Goal: Information Seeking & Learning: Learn about a topic

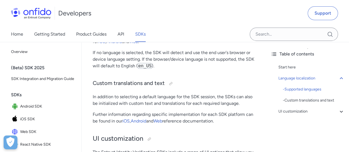
scroll to position [1187, 0]
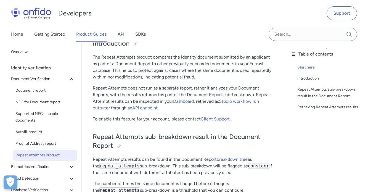
scroll to position [138, 0]
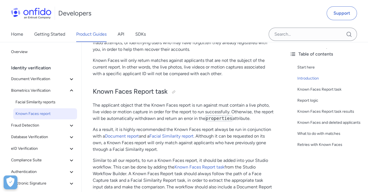
scroll to position [138, 0]
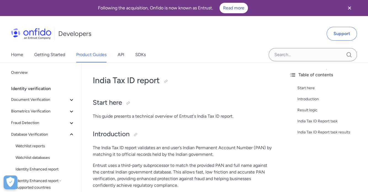
scroll to position [28, 0]
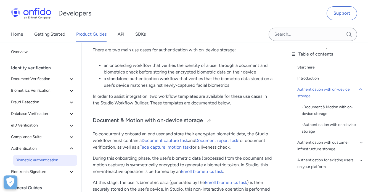
scroll to position [221, 0]
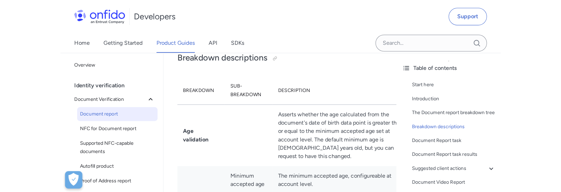
scroll to position [1132, 0]
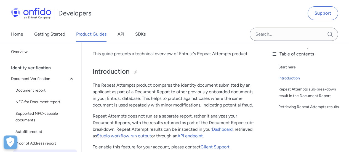
scroll to position [62, 0]
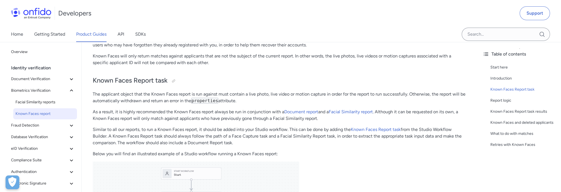
scroll to position [110, 0]
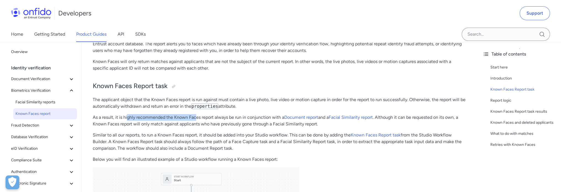
drag, startPoint x: 128, startPoint y: 120, endPoint x: 195, endPoint y: 118, distance: 67.1
click at [195, 118] on p "As a result, it is highly recommended the Known Faces report always be run in c…" at bounding box center [280, 120] width 375 height 13
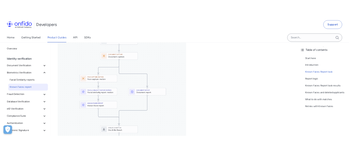
scroll to position [276, 0]
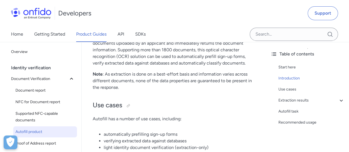
scroll to position [118, 0]
